Goal: Task Accomplishment & Management: Complete application form

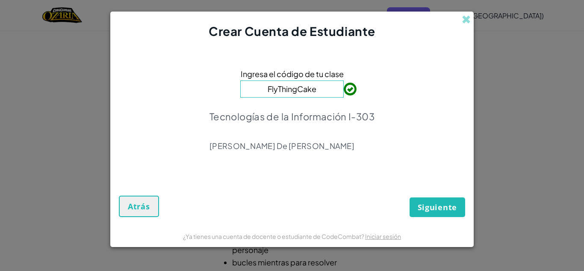
click at [420, 100] on div "Ingresa el código de tu clase FlyThingCake Tecnologías de la Información I-303 …" at bounding box center [292, 112] width 346 height 128
click at [454, 207] on font "Siguiente" at bounding box center [437, 207] width 39 height 10
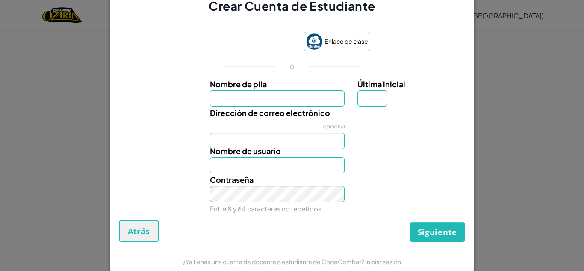
click at [333, 89] on label "Nombre de pila" at bounding box center [277, 84] width 135 height 12
click at [333, 90] on input "Nombre de pila" at bounding box center [277, 98] width 135 height 16
click at [327, 95] on input "Nombre de pila" at bounding box center [277, 98] width 135 height 16
click at [325, 87] on label "Nombre de pila" at bounding box center [277, 84] width 135 height 12
click at [325, 90] on input "Nombre de pila" at bounding box center [277, 98] width 135 height 16
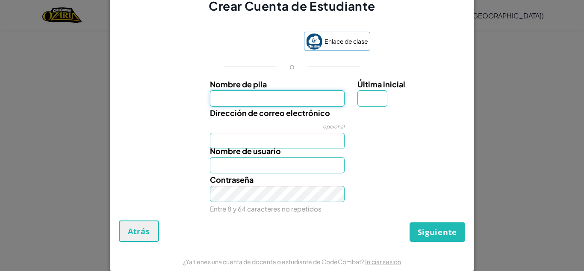
click at [307, 100] on input "Nombre de pila" at bounding box center [277, 98] width 135 height 16
type input "[PERSON_NAME]"
type input "M"
type input "[PERSON_NAME]"
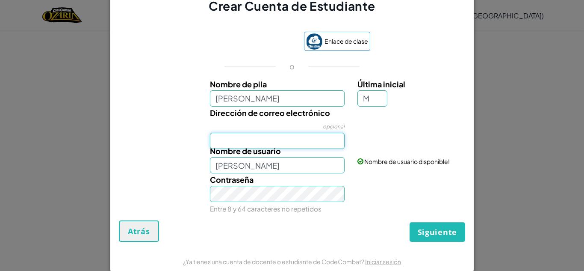
click at [316, 141] on input "Dirección de correo electrónico" at bounding box center [277, 141] width 135 height 16
click at [377, 133] on div "Dirección de correo electrónico opcional" at bounding box center [292, 127] width 355 height 42
click at [321, 138] on input "Dirección de correo electrónico" at bounding box center [277, 141] width 135 height 16
type input "[EMAIL_ADDRESS][DOMAIN_NAME]"
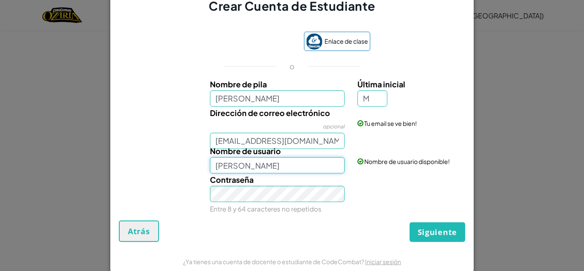
click at [310, 167] on input "[PERSON_NAME]" at bounding box center [277, 165] width 135 height 16
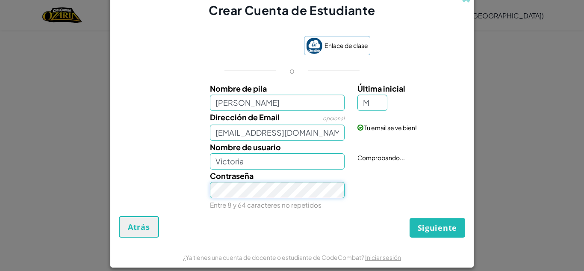
click at [254, 199] on div "Contraseña Entre 8 y 64 caracteres no repetidos" at bounding box center [278, 189] width 148 height 41
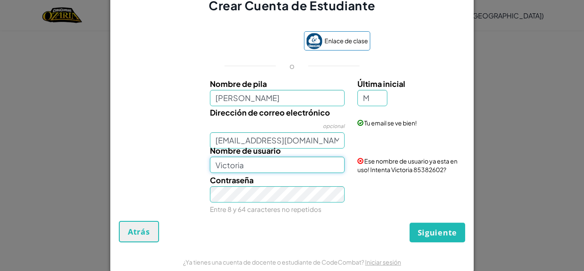
click at [298, 162] on input "Victoria" at bounding box center [277, 164] width 135 height 16
click at [307, 175] on div "Contraseña Entre 8 y 64 caracteres no repetidos" at bounding box center [278, 194] width 148 height 41
click at [305, 172] on input "[PERSON_NAME]" at bounding box center [277, 165] width 135 height 16
click at [345, 179] on div "Contraseña Entre 8 y 64 caracteres no repetidos" at bounding box center [278, 193] width 148 height 41
click at [312, 168] on input "Victoria A" at bounding box center [277, 164] width 135 height 16
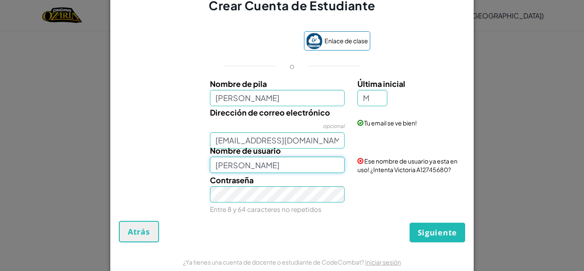
type input "[PERSON_NAME]"
click at [389, 181] on div "Contraseña Entre 8 y 64 caracteres no repetidos" at bounding box center [292, 194] width 355 height 41
click at [425, 230] on font "Siguiente" at bounding box center [437, 232] width 39 height 10
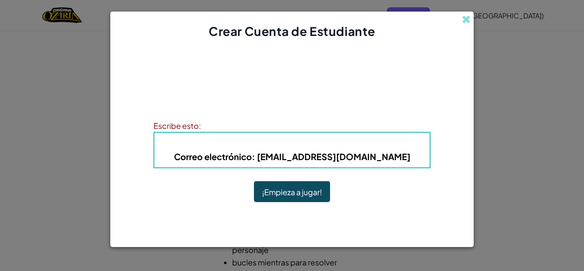
click at [425, 230] on div at bounding box center [291, 235] width 363 height 21
click at [303, 185] on button "¡Empieza a jugar!" at bounding box center [292, 191] width 76 height 21
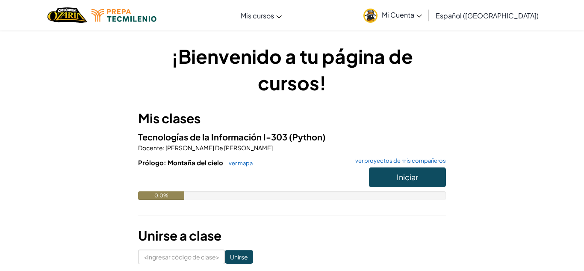
click at [407, 140] on h5 "Tecnologías de la Información I-303 (Python)" at bounding box center [292, 136] width 308 height 13
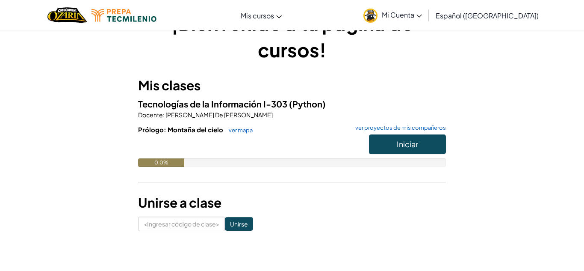
scroll to position [34, 0]
